Goal: Information Seeking & Learning: Check status

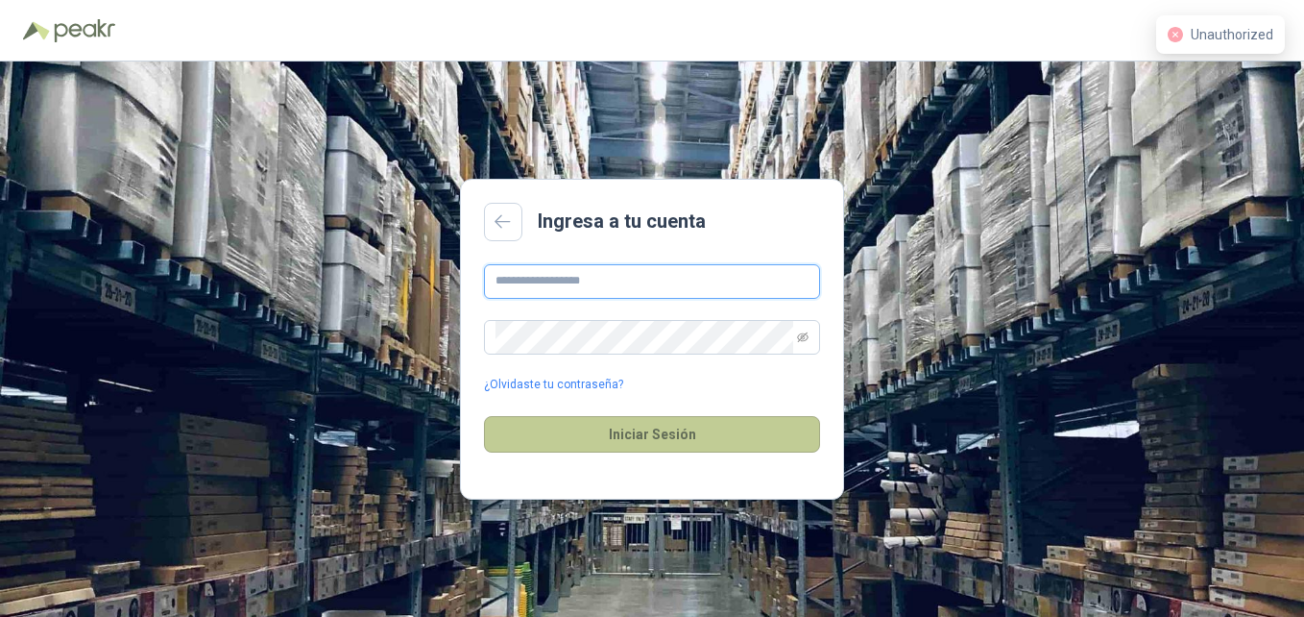
type input "**********"
click at [656, 438] on button "Iniciar Sesión" at bounding box center [652, 434] width 336 height 36
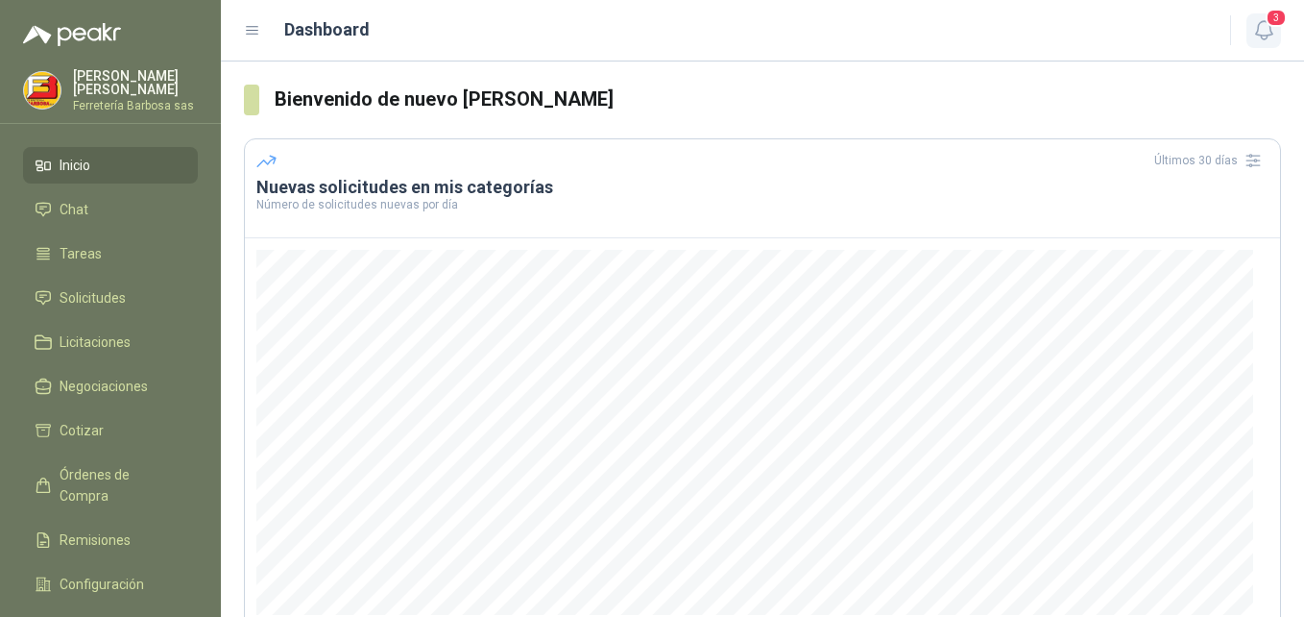
click at [1265, 26] on icon "button" at bounding box center [1265, 30] width 24 height 24
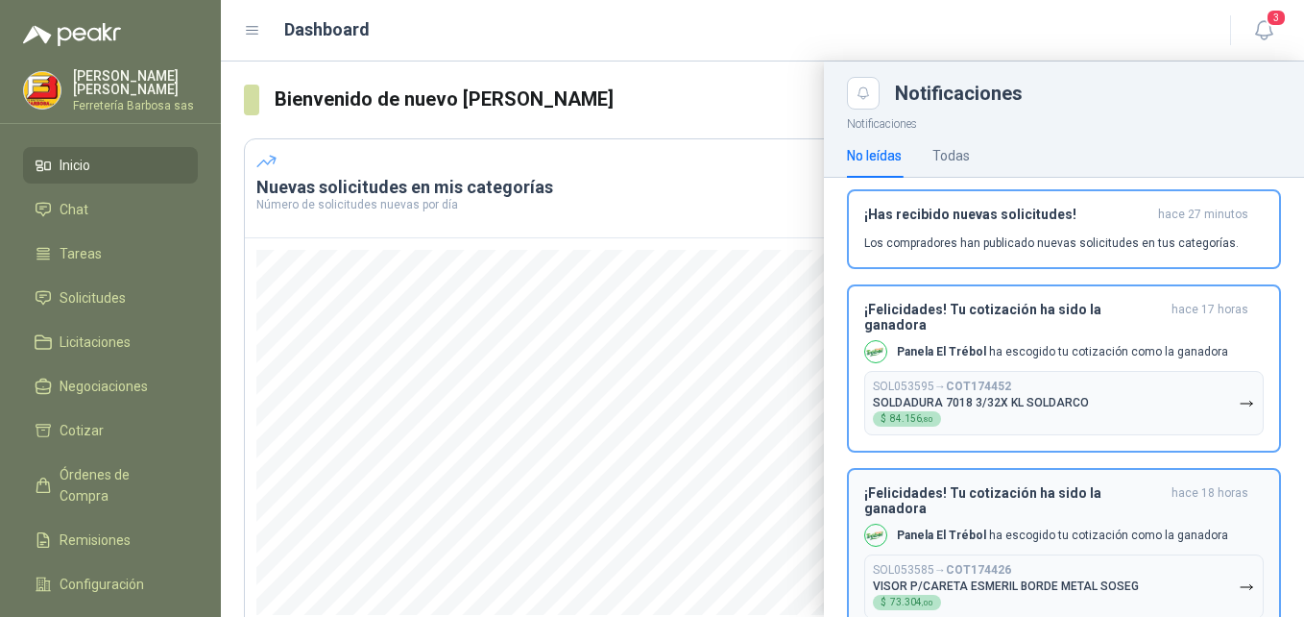
scroll to position [219, 0]
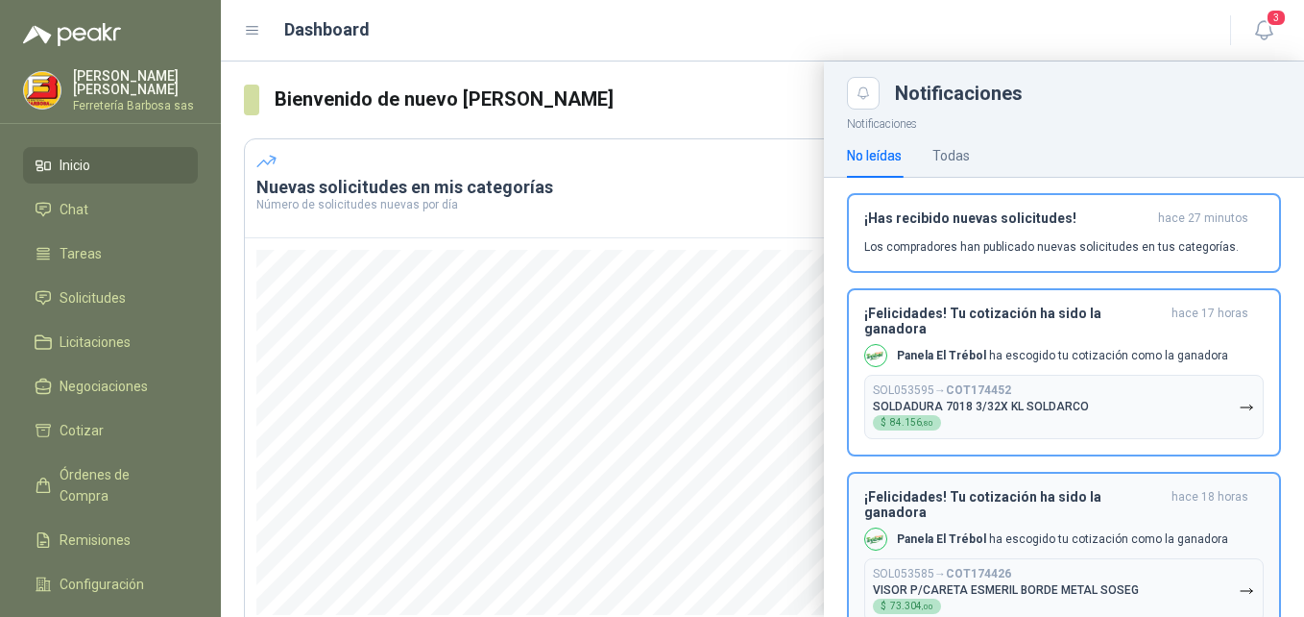
click at [979, 573] on div "SOL053585 → COT174426 VISOR P/CARETA ESMERIL BORDE METAL SOSEG $ 73.304 ,00" at bounding box center [1006, 590] width 266 height 47
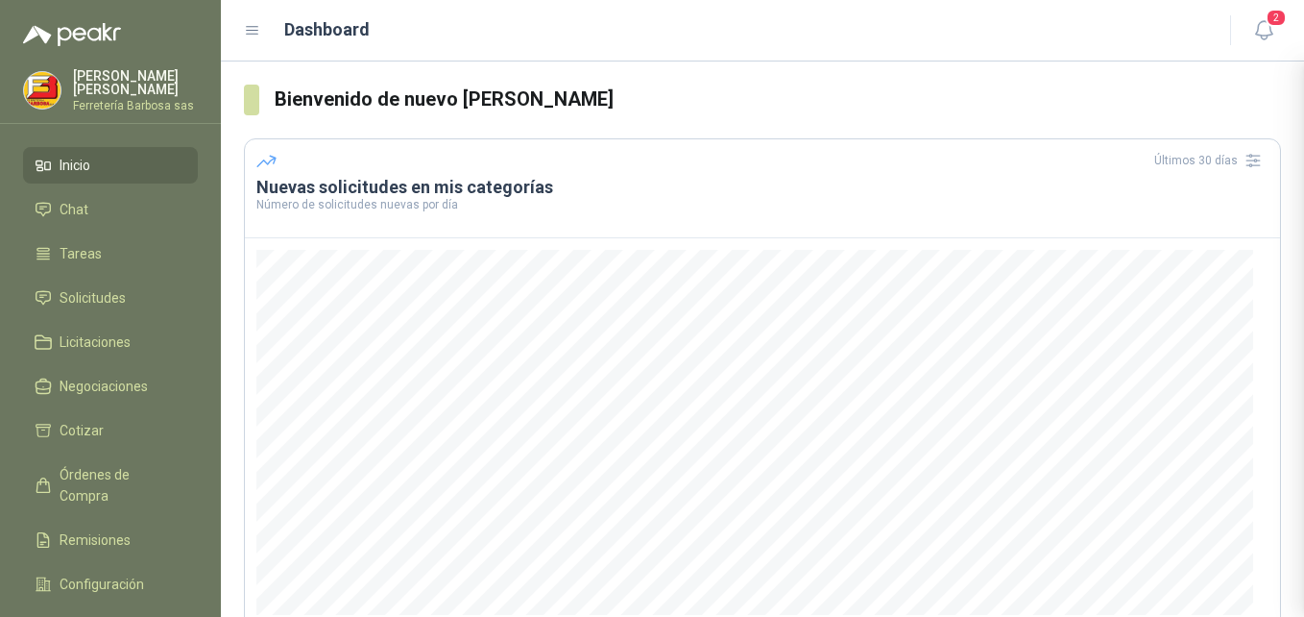
scroll to position [84, 0]
click at [979, 573] on div "Notificaciones Notificaciones No leídas Todas ¡Nuevas solicitudes en Peakr! aho…" at bounding box center [762, 338] width 1083 height 555
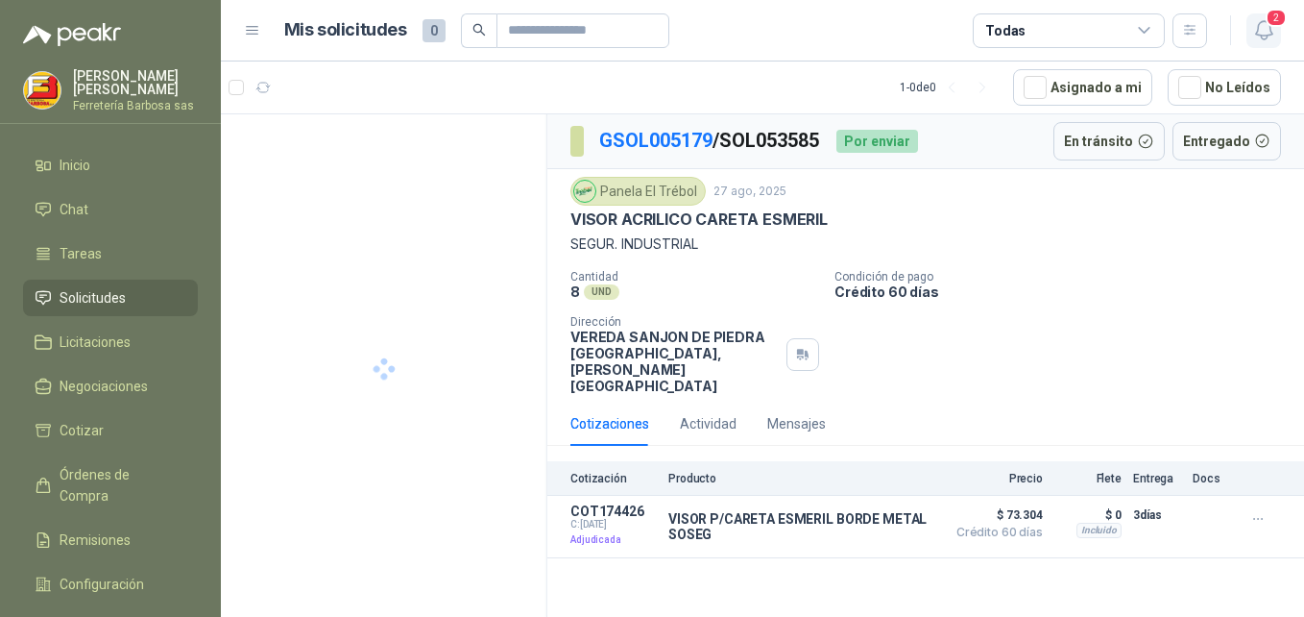
click at [1264, 25] on icon "button" at bounding box center [1265, 30] width 24 height 24
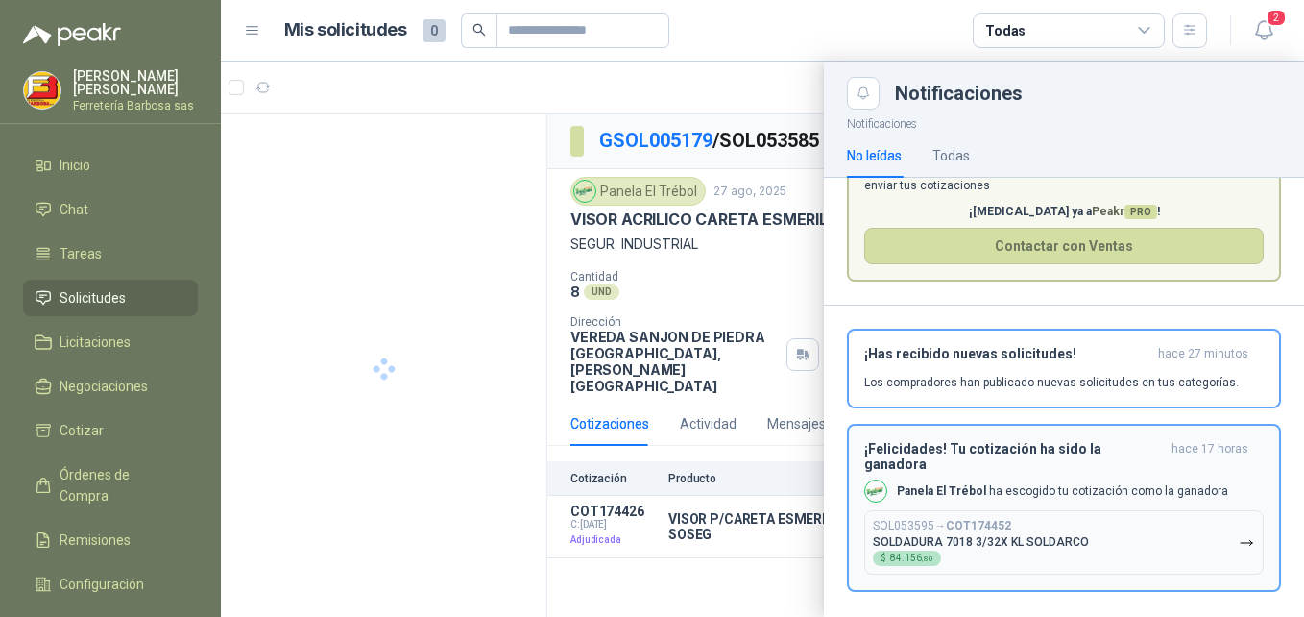
click at [922, 535] on p "SOLDADURA 7018 3/32X KL SOLDARCO" at bounding box center [981, 541] width 216 height 13
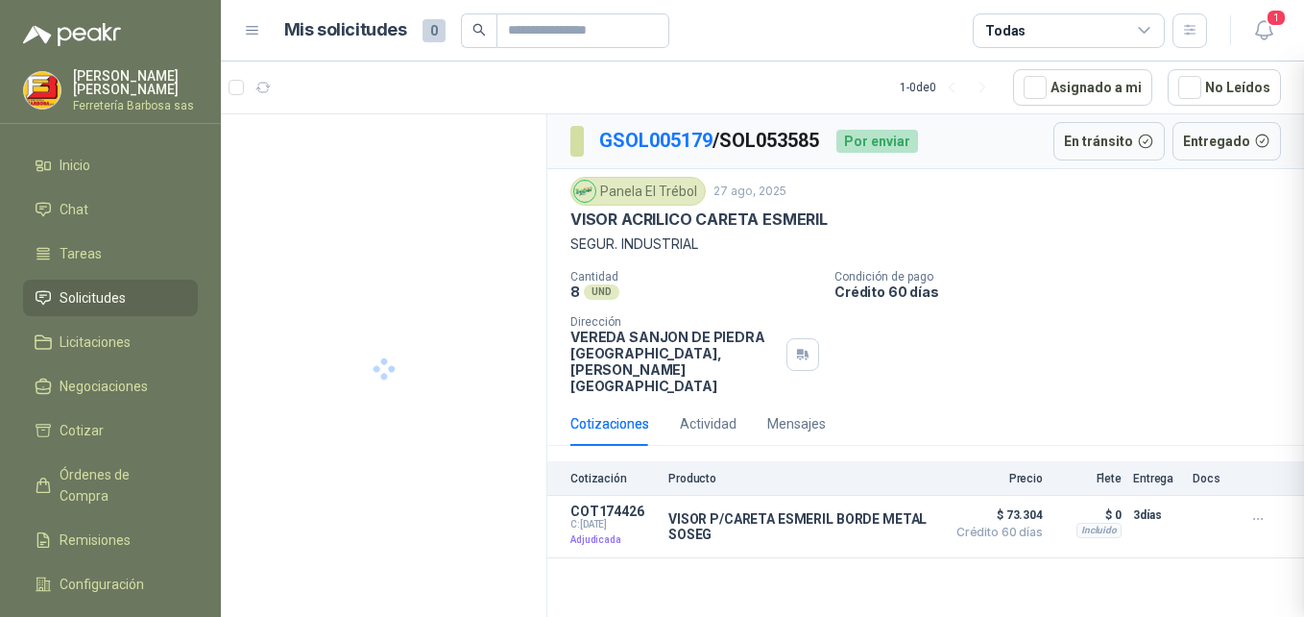
click at [922, 534] on div "Notificaciones Notificaciones No leídas Todas ¡Nuevas solicitudes en Peakr! aho…" at bounding box center [762, 338] width 1083 height 555
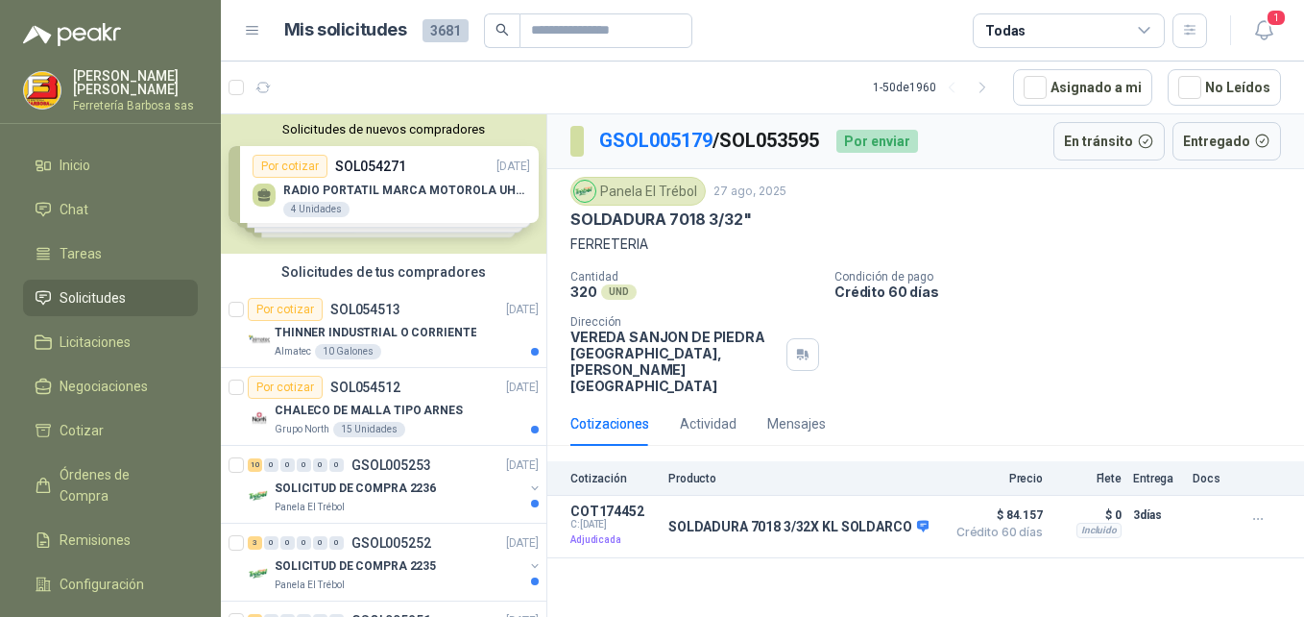
click at [333, 184] on div "Solicitudes de nuevos compradores Por cotizar SOL054271 [DATE] RADIO PORTATIL M…" at bounding box center [384, 183] width 326 height 139
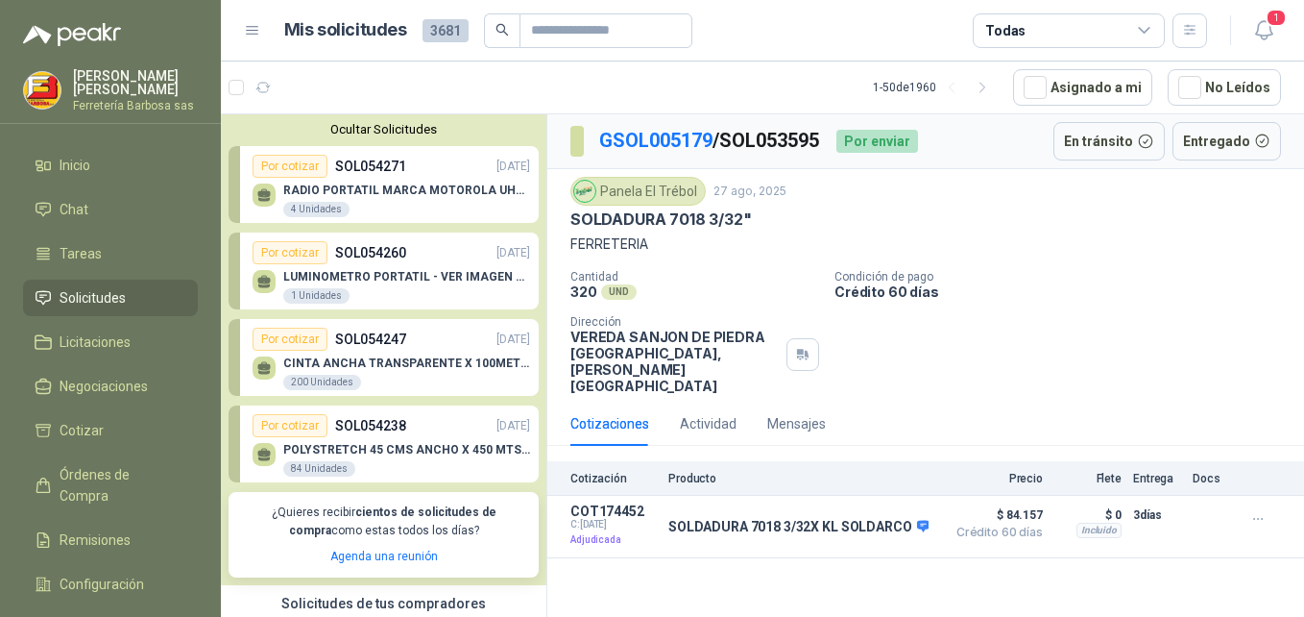
click at [354, 169] on p "SOL054271" at bounding box center [370, 166] width 71 height 21
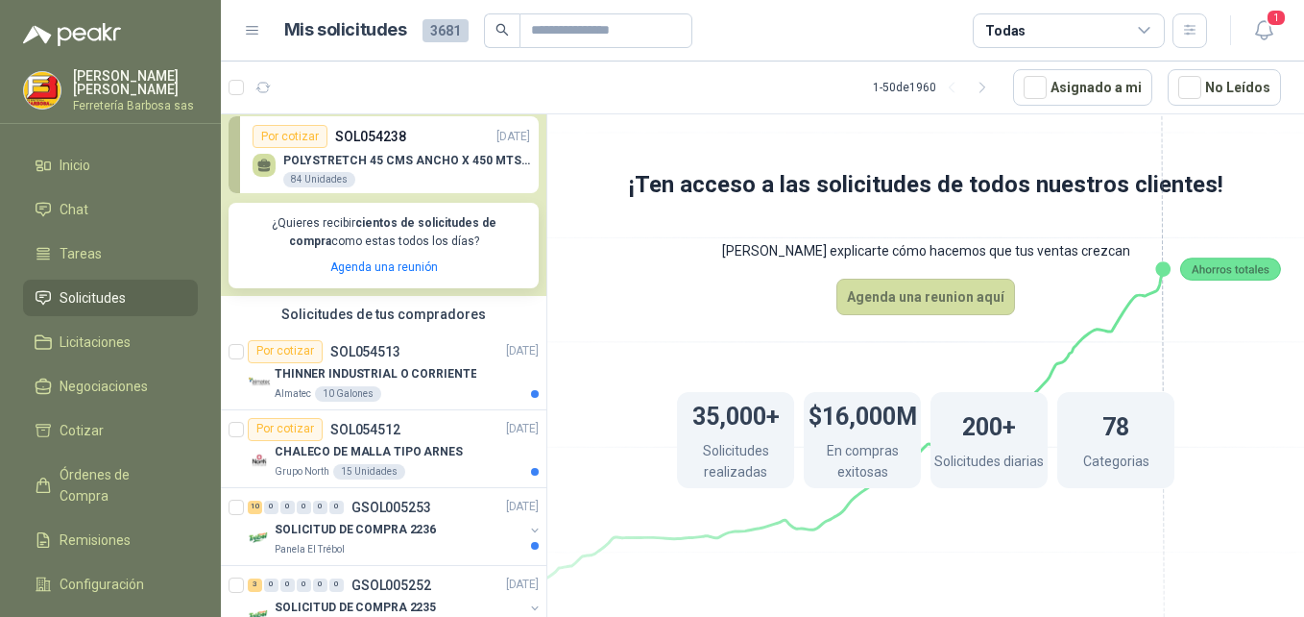
scroll to position [363, 0]
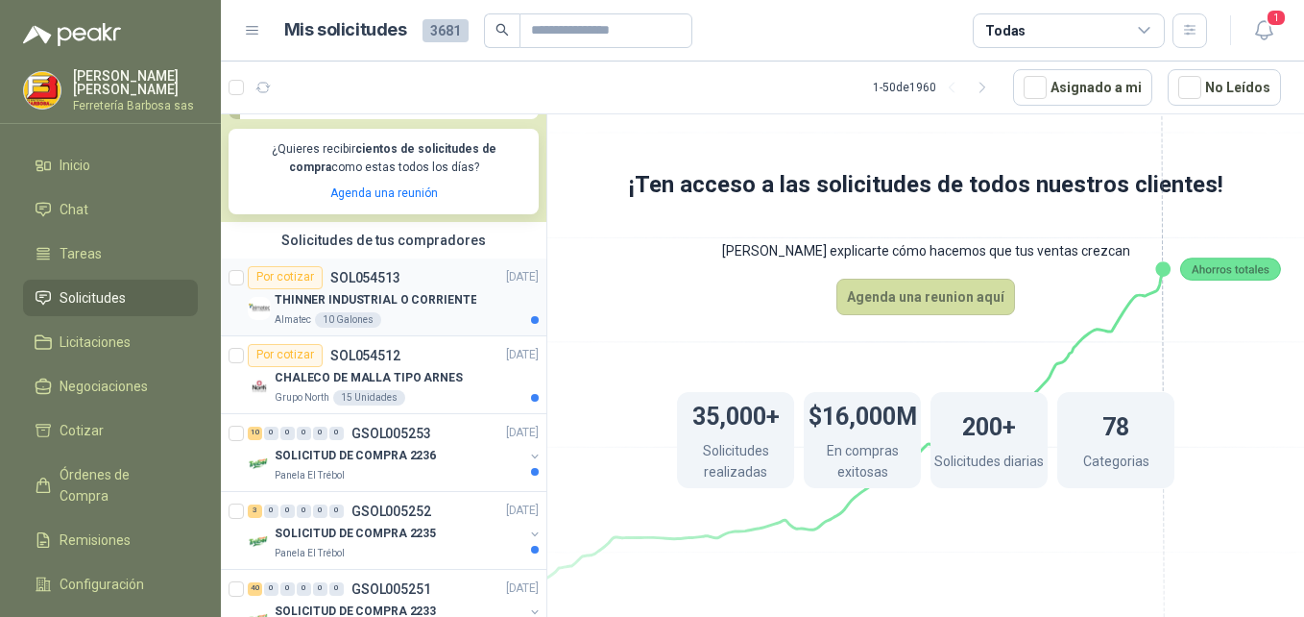
click at [321, 297] on p "THINNER INDUSTRIAL O CORRIENTE" at bounding box center [376, 300] width 202 height 18
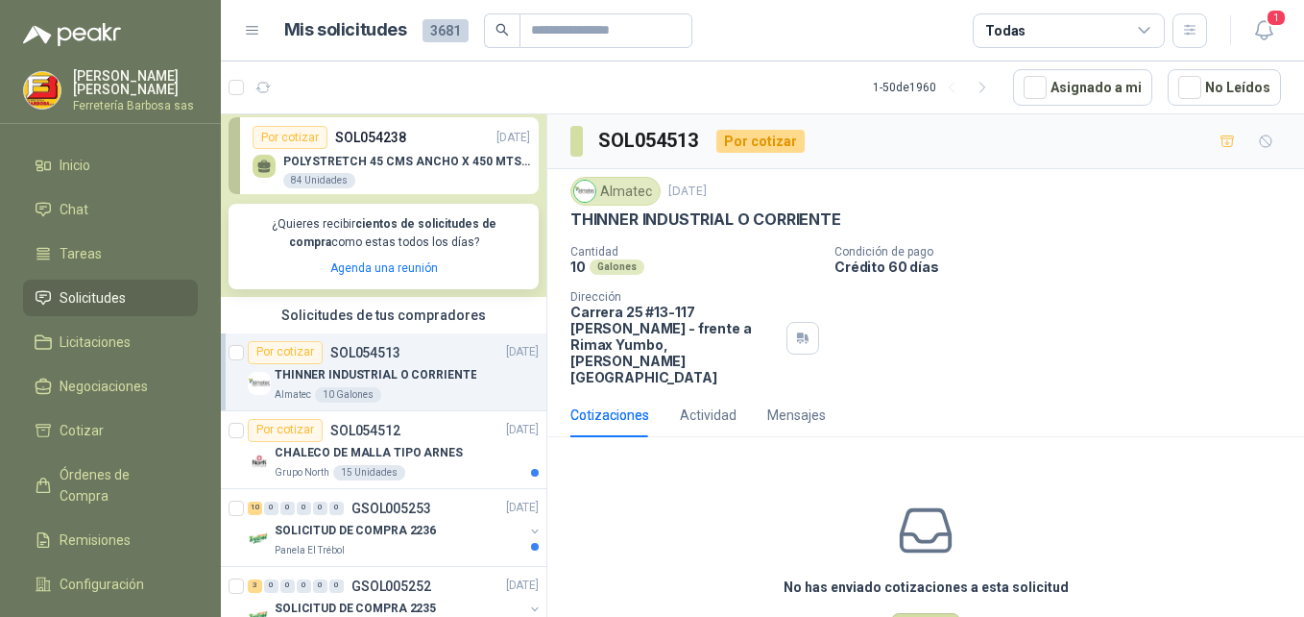
scroll to position [188, 0]
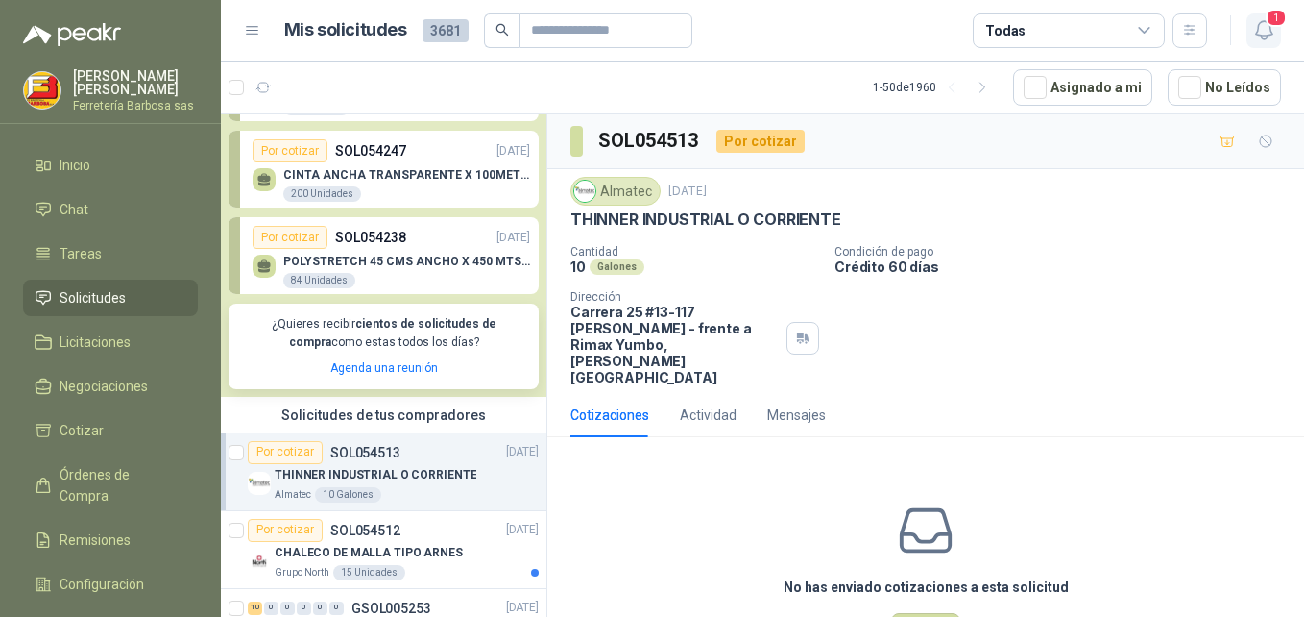
click at [1265, 29] on icon "button" at bounding box center [1265, 30] width 24 height 24
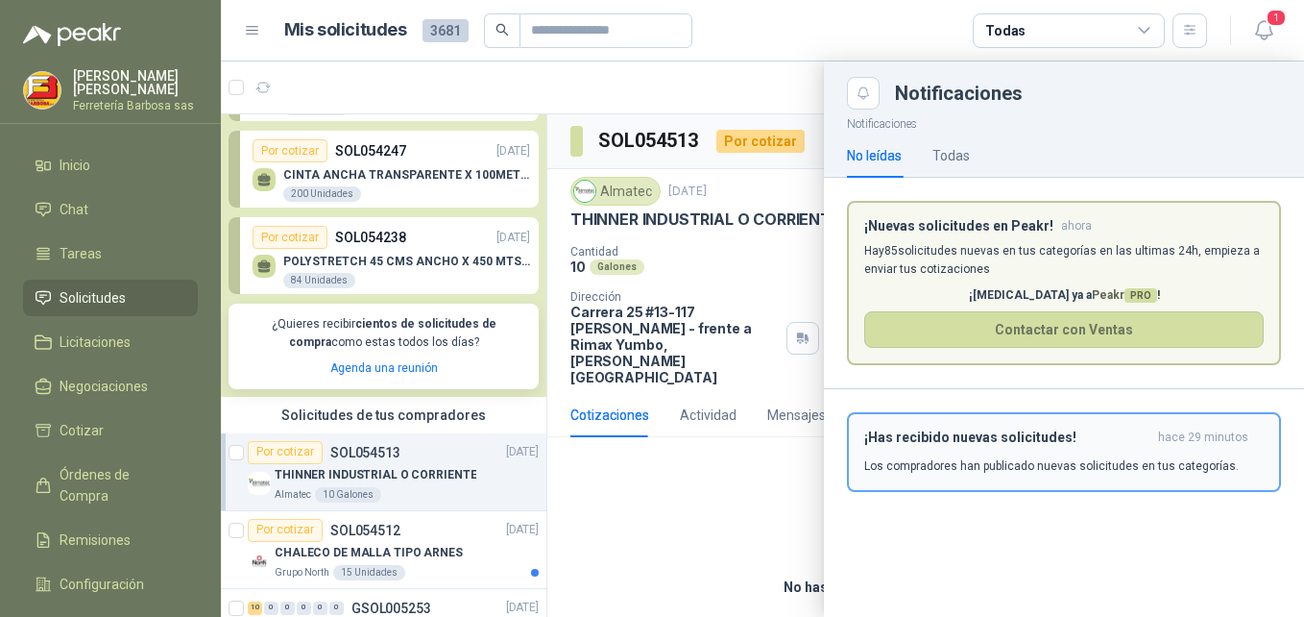
click at [976, 451] on div "¡Has recibido nuevas solicitudes! hace 29 minutos Los compradores han publicado…" at bounding box center [1064, 451] width 400 height 45
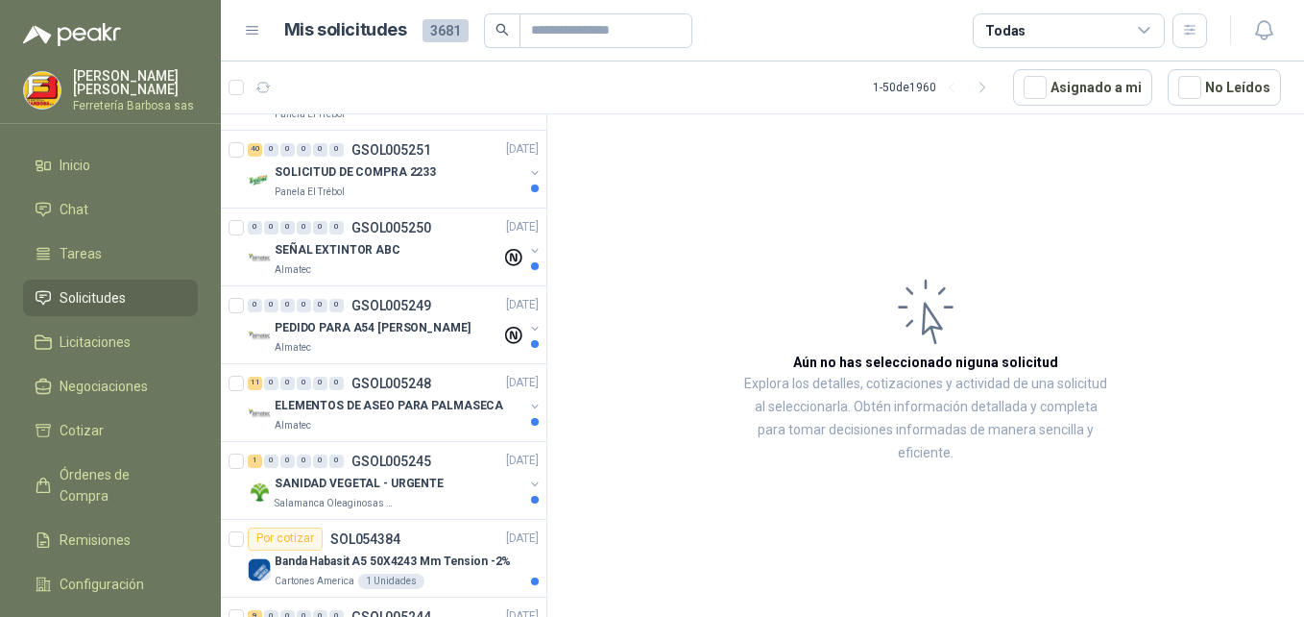
scroll to position [815, 0]
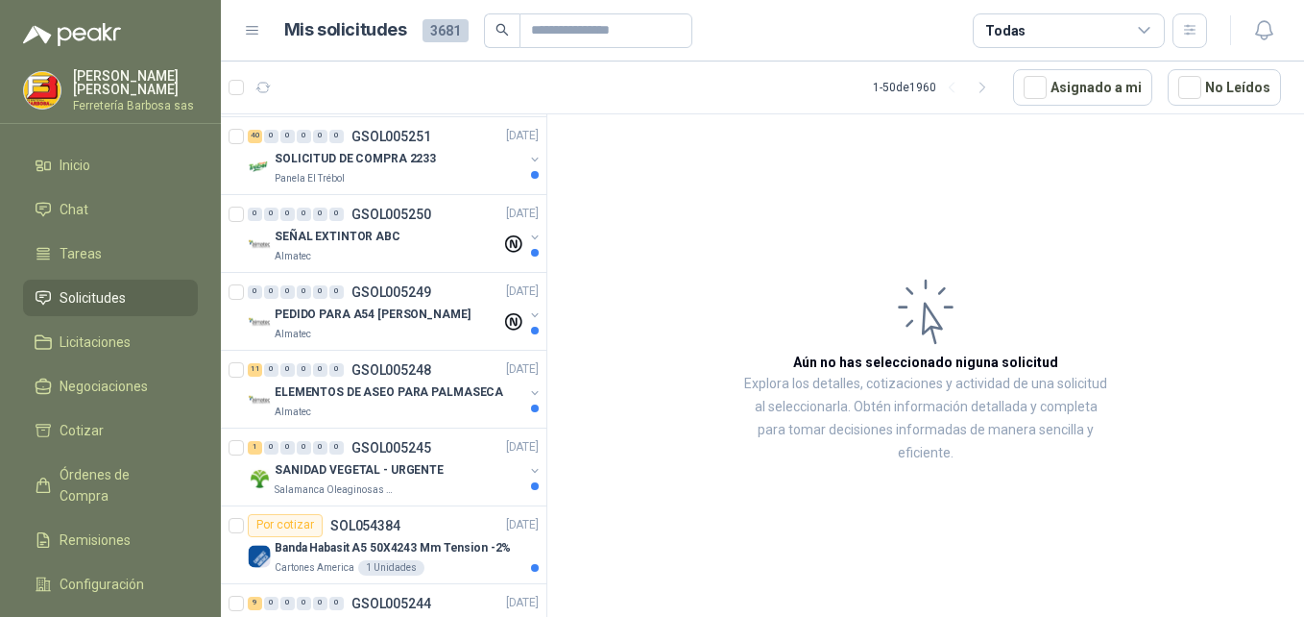
click at [68, 308] on span "Solicitudes" at bounding box center [93, 297] width 66 height 21
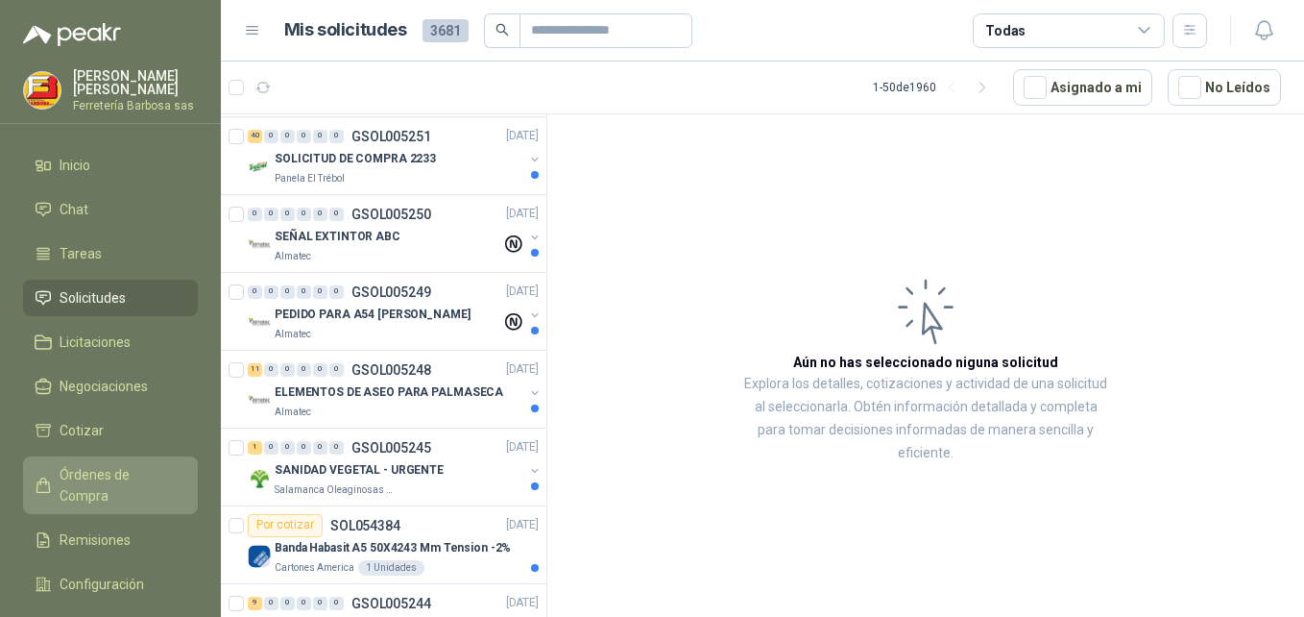
click at [93, 477] on span "Órdenes de Compra" at bounding box center [120, 485] width 120 height 42
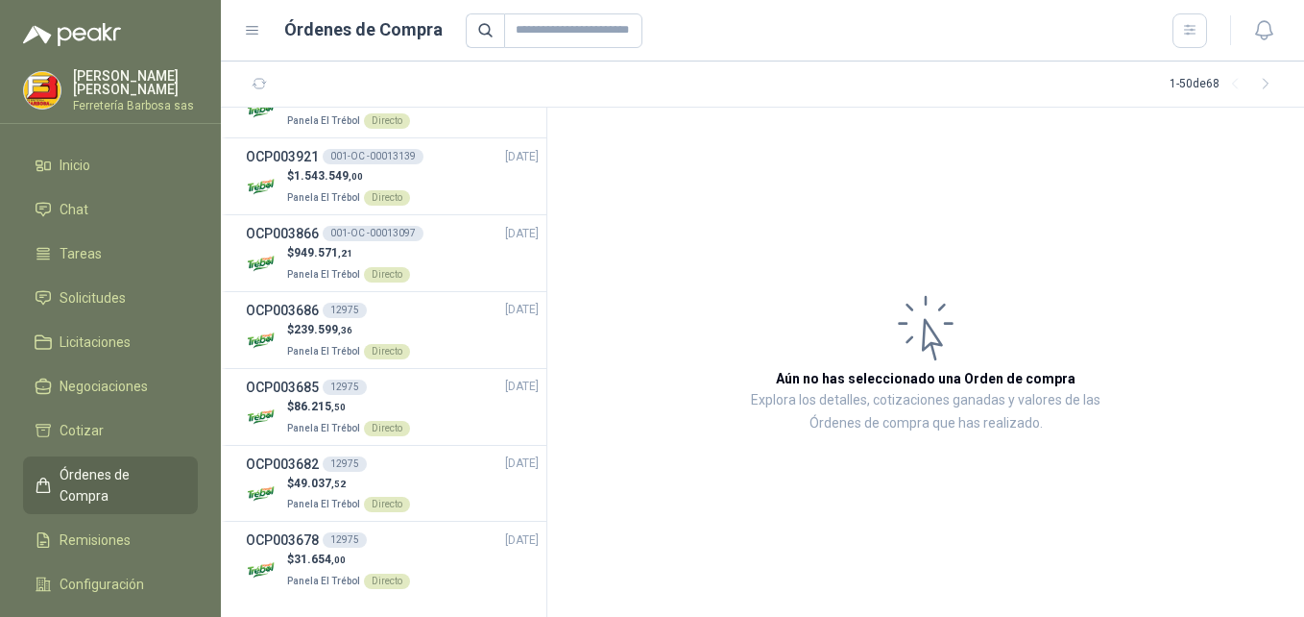
scroll to position [3351, 0]
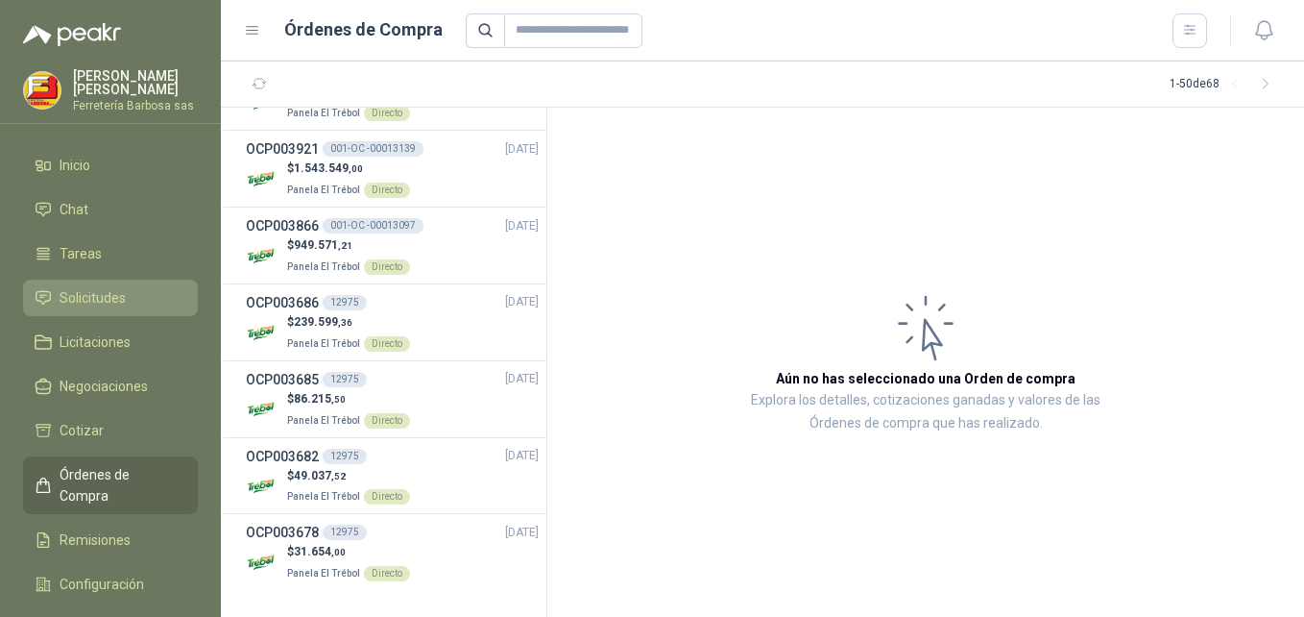
click at [88, 308] on span "Solicitudes" at bounding box center [93, 297] width 66 height 21
